Goal: Task Accomplishment & Management: Manage account settings

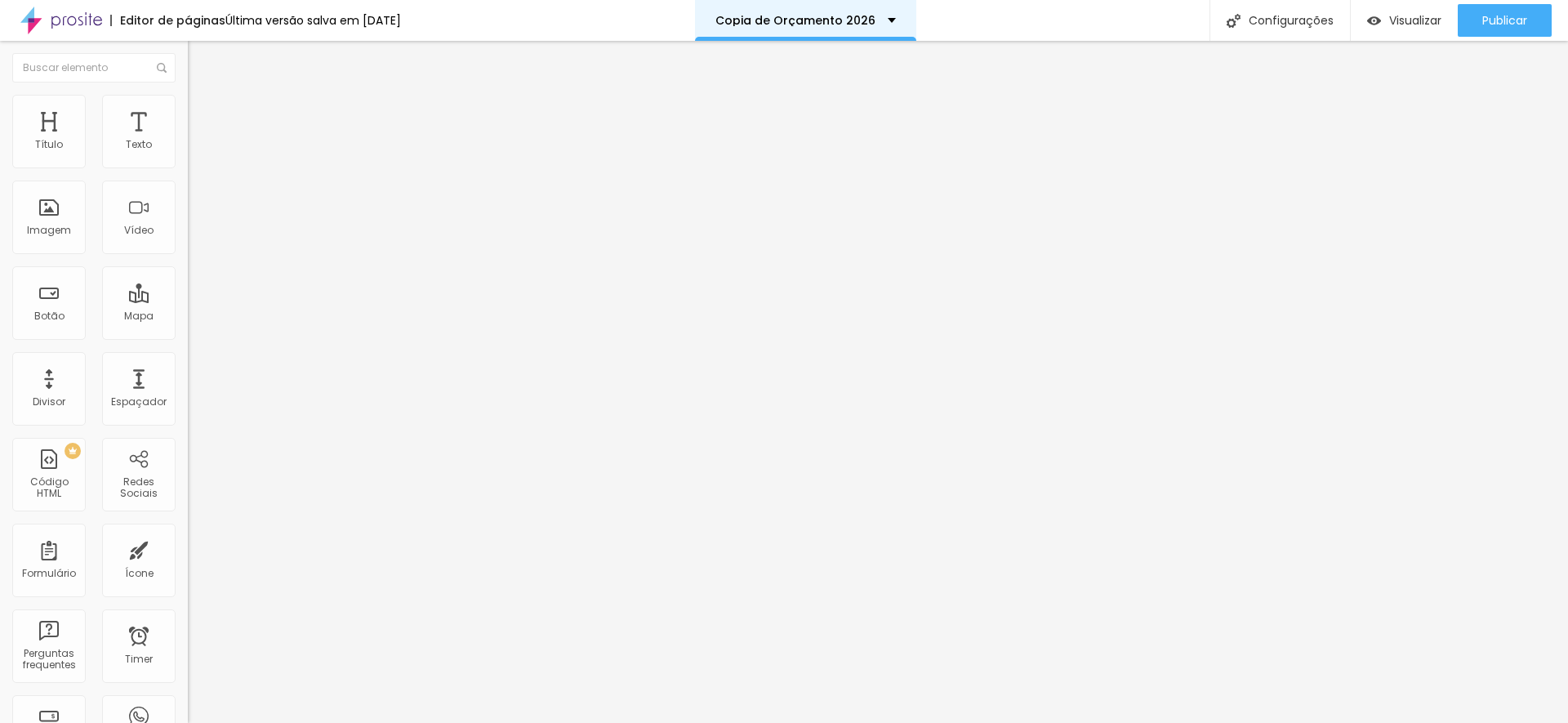
click at [841, 19] on p "Copia de Orçamento 2026" at bounding box center [795, 20] width 160 height 11
click at [987, 18] on div "Editor de páginas Última versão salva em [DATE] Copia de Orçamento 2026 Configu…" at bounding box center [784, 21] width 1568 height 41
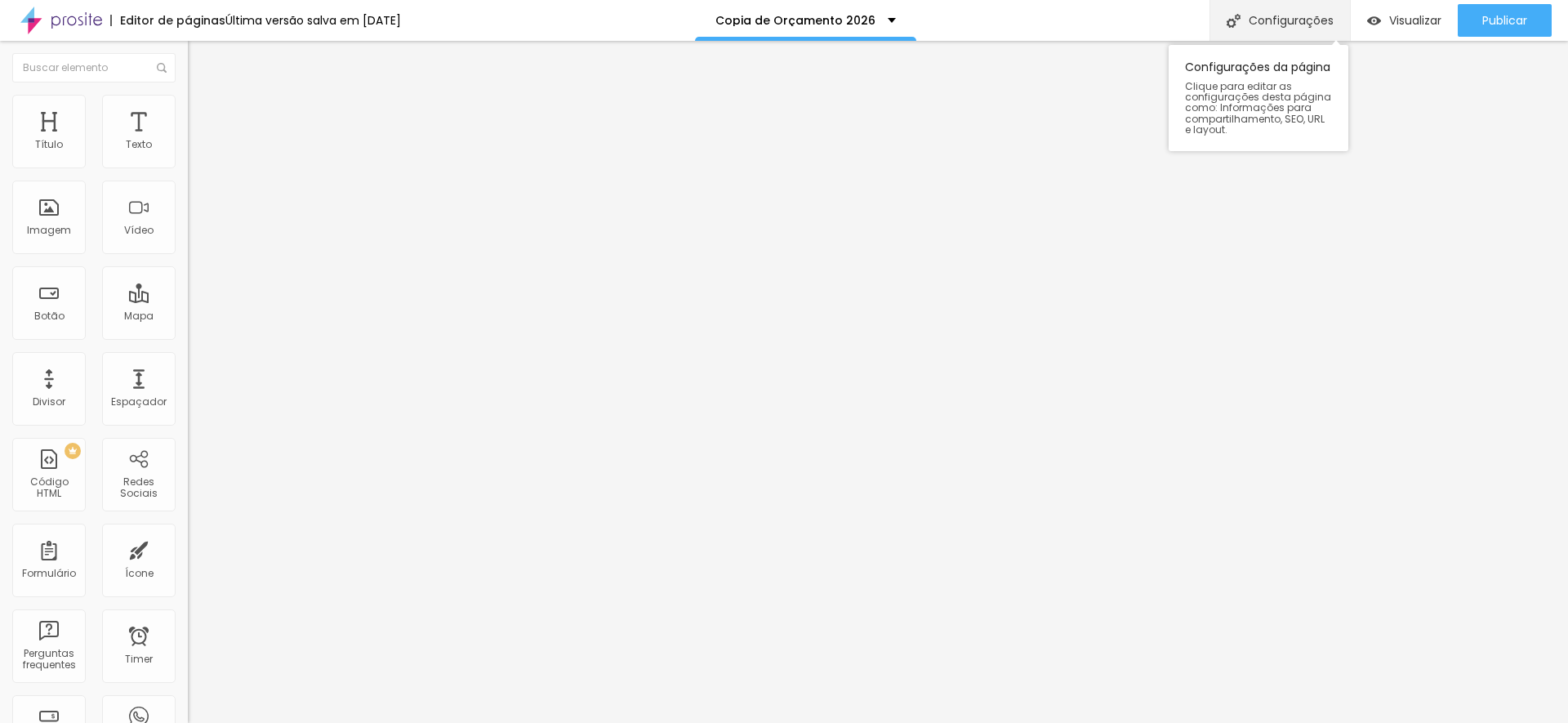
click at [1279, 22] on div "Configurações" at bounding box center [1279, 21] width 140 height 41
drag, startPoint x: 790, startPoint y: 179, endPoint x: 808, endPoint y: 182, distance: 18.2
type input "Copia de Orçamento 2025"
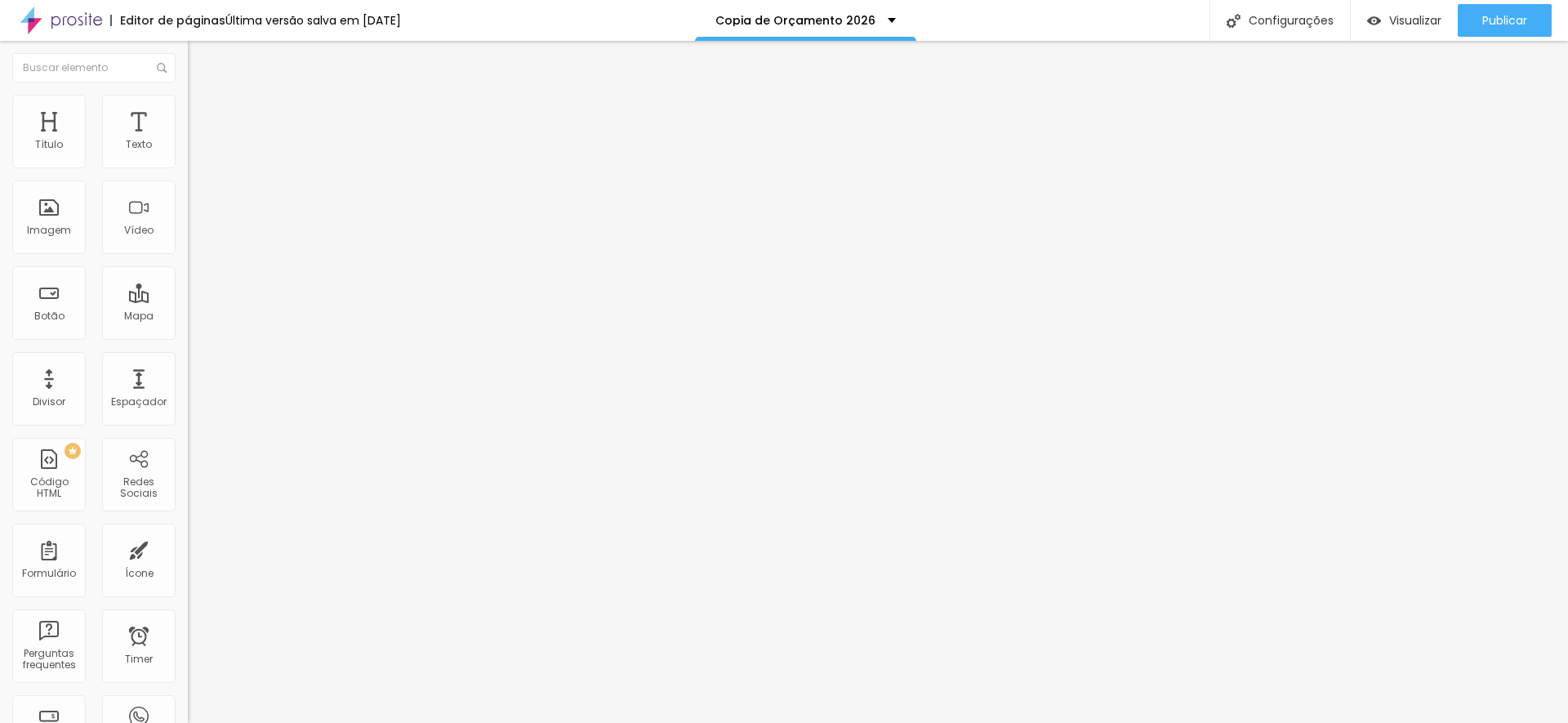
type input "/orcamento2025_"
click at [1488, 15] on span "Publicar" at bounding box center [1505, 20] width 45 height 13
click at [1412, 19] on span "Visualizar" at bounding box center [1400, 20] width 52 height 13
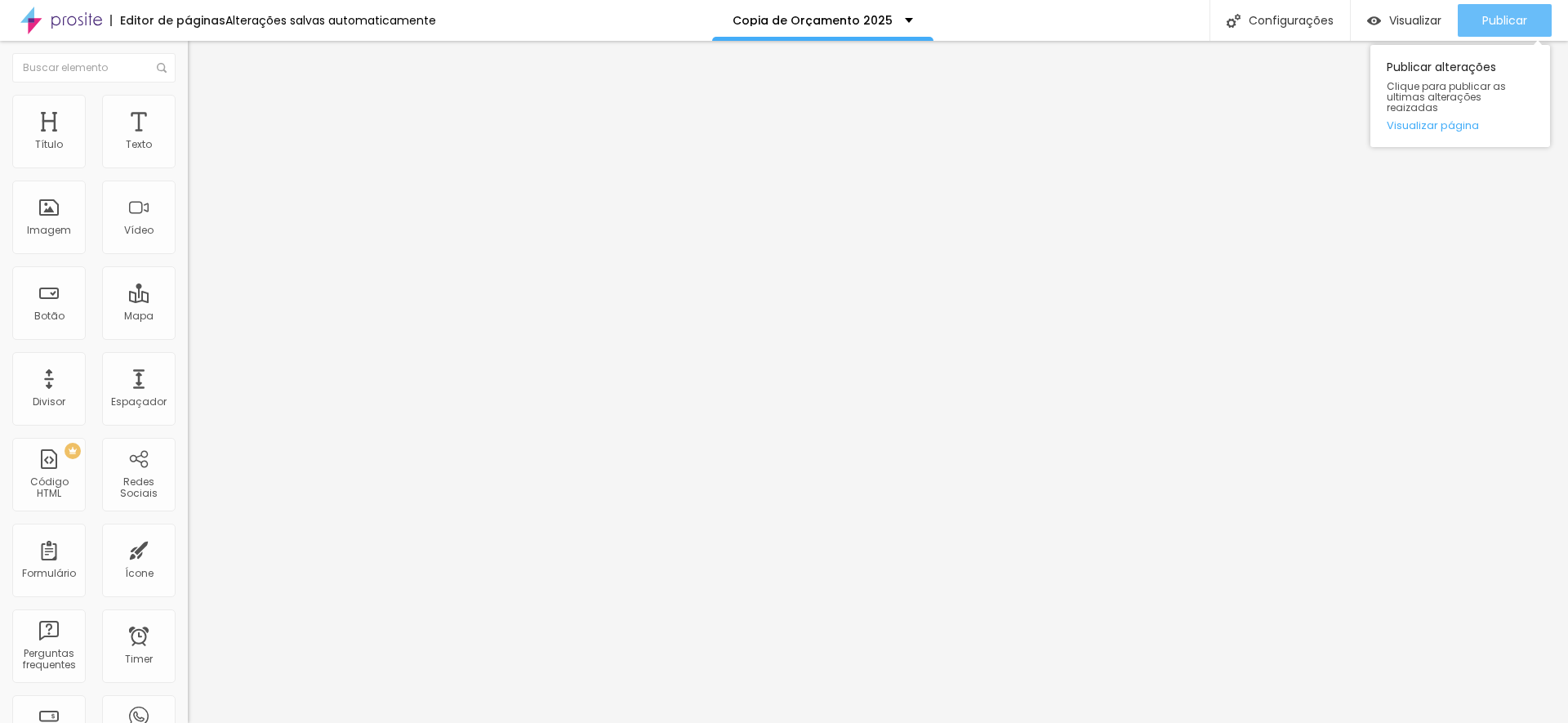
click at [1517, 22] on span "Publicar" at bounding box center [1505, 20] width 45 height 13
click at [200, 55] on img "button" at bounding box center [206, 59] width 13 height 13
click at [1498, 17] on span "Publicar" at bounding box center [1505, 20] width 45 height 13
click at [1518, 22] on span "Publicar" at bounding box center [1505, 20] width 45 height 13
click at [1499, 27] on span "Publicar" at bounding box center [1505, 20] width 45 height 13
